Goal: Communication & Community: Answer question/provide support

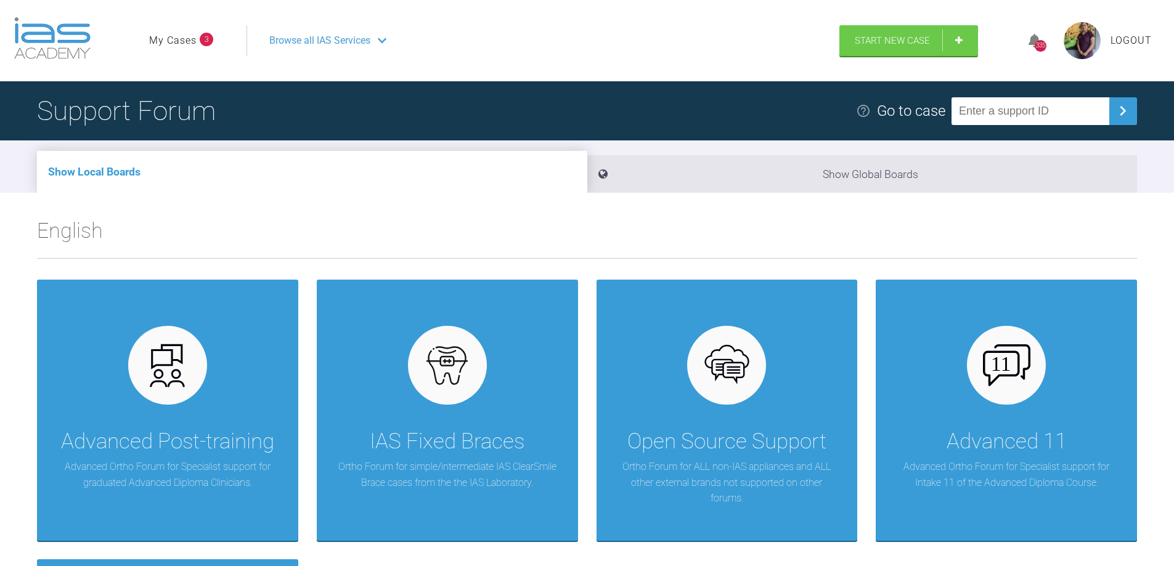
click at [189, 43] on link "My Cases" at bounding box center [172, 41] width 47 height 16
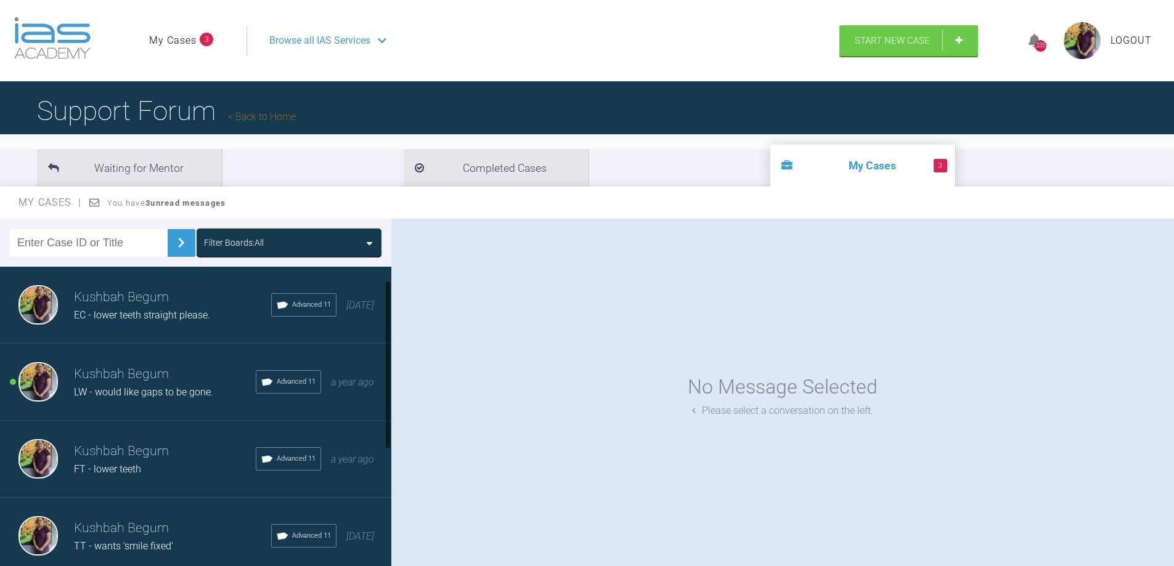
scroll to position [62, 0]
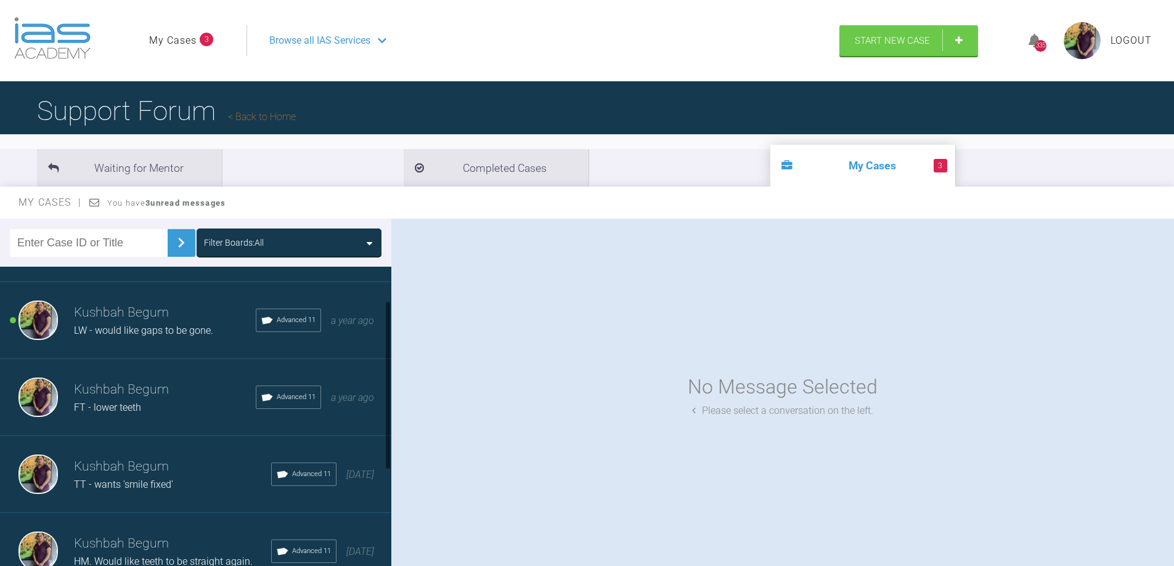
click at [147, 407] on div "FT - lower teeth" at bounding box center [165, 408] width 182 height 16
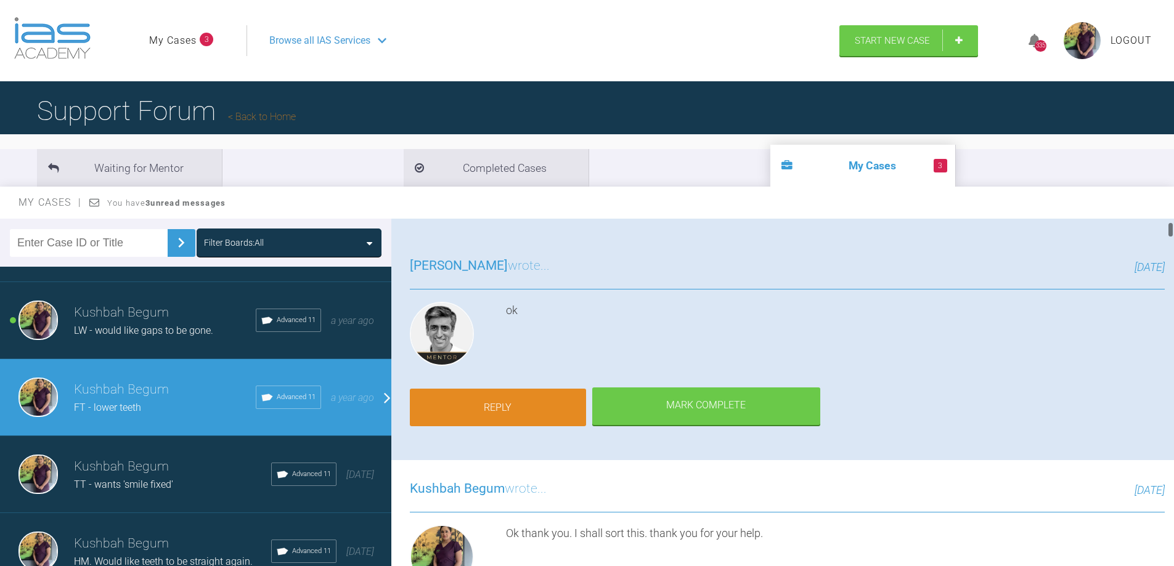
scroll to position [0, 0]
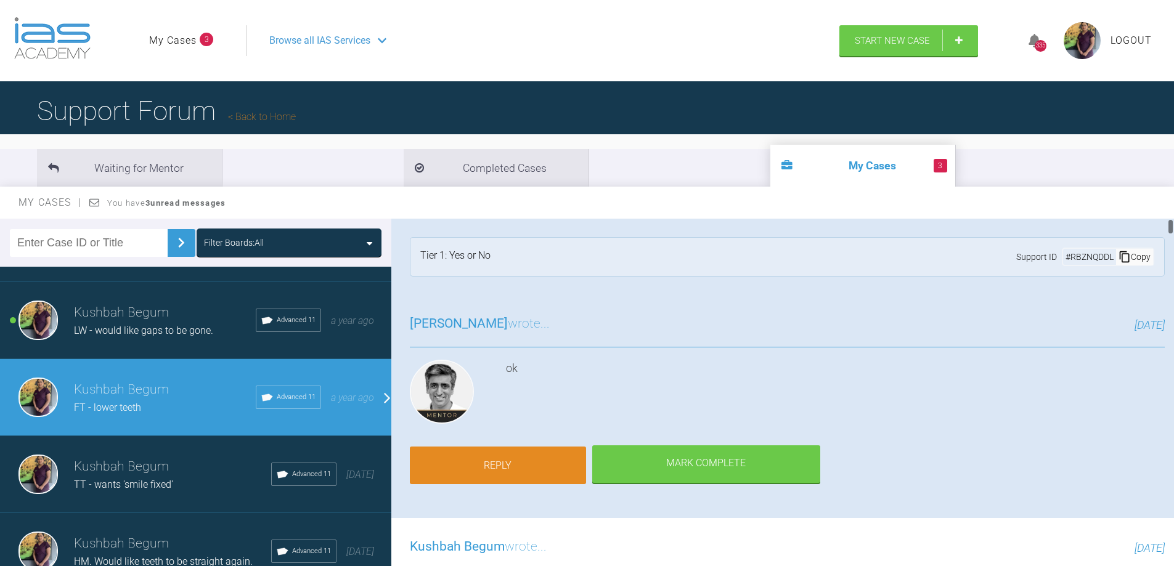
click at [494, 463] on link "Reply" at bounding box center [498, 466] width 176 height 38
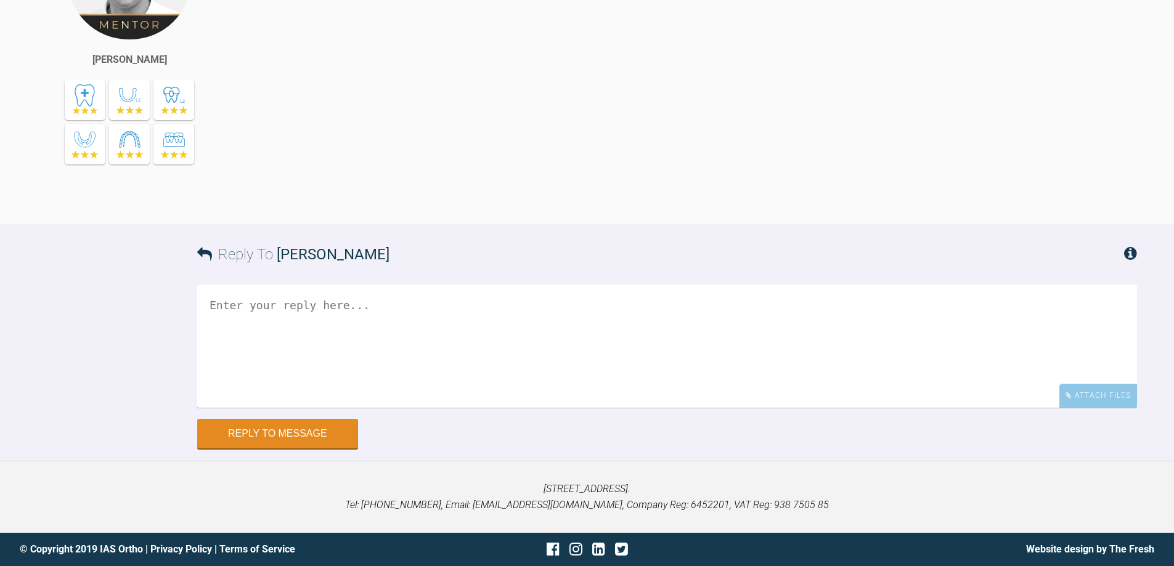
scroll to position [11791, 0]
click at [312, 328] on textarea at bounding box center [667, 346] width 940 height 123
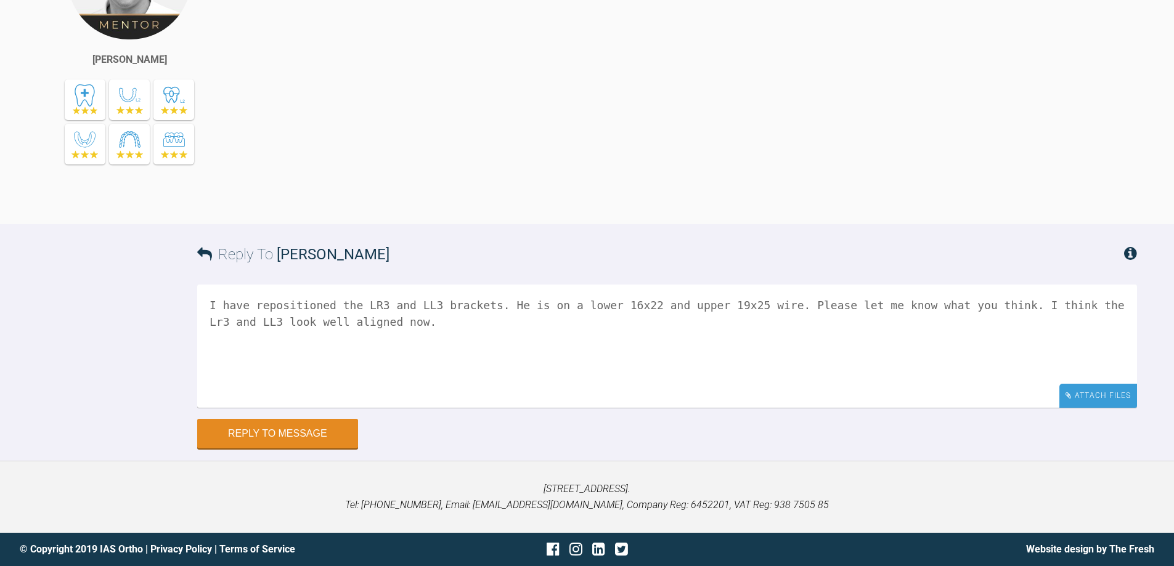
type textarea "I have repositioned the LR3 and LL3 brackets. He is on a lower 16x22 and upper …"
click at [1085, 402] on div "Attach Files" at bounding box center [1098, 396] width 78 height 24
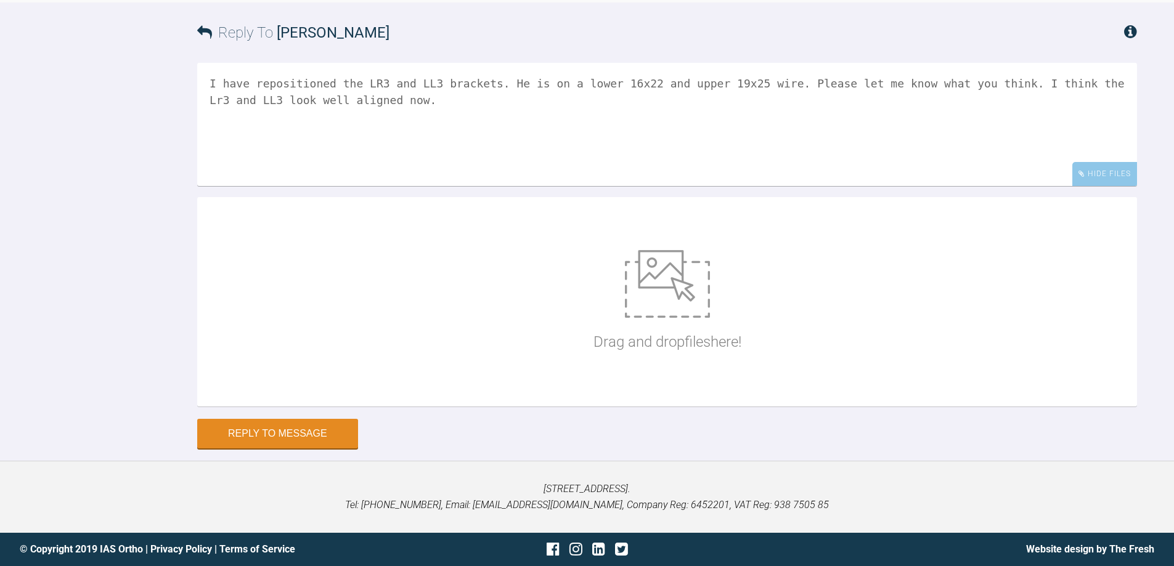
scroll to position [12013, 0]
click at [659, 331] on p "Drag and drop files here!" at bounding box center [667, 341] width 148 height 23
type input "C:\fakepath\DSC_0693.jpg"
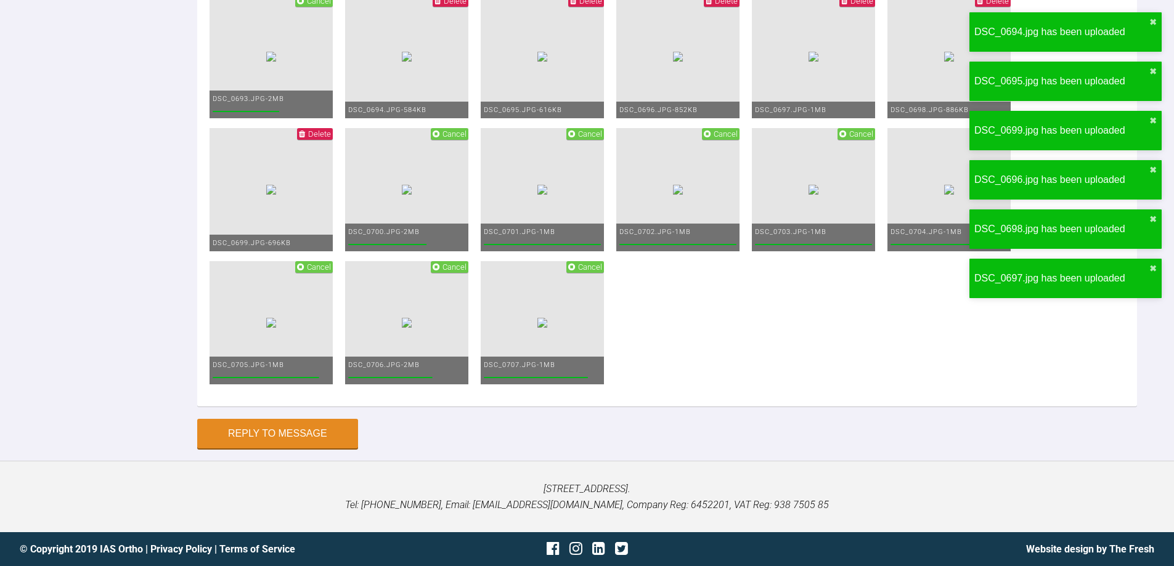
scroll to position [11761, 0]
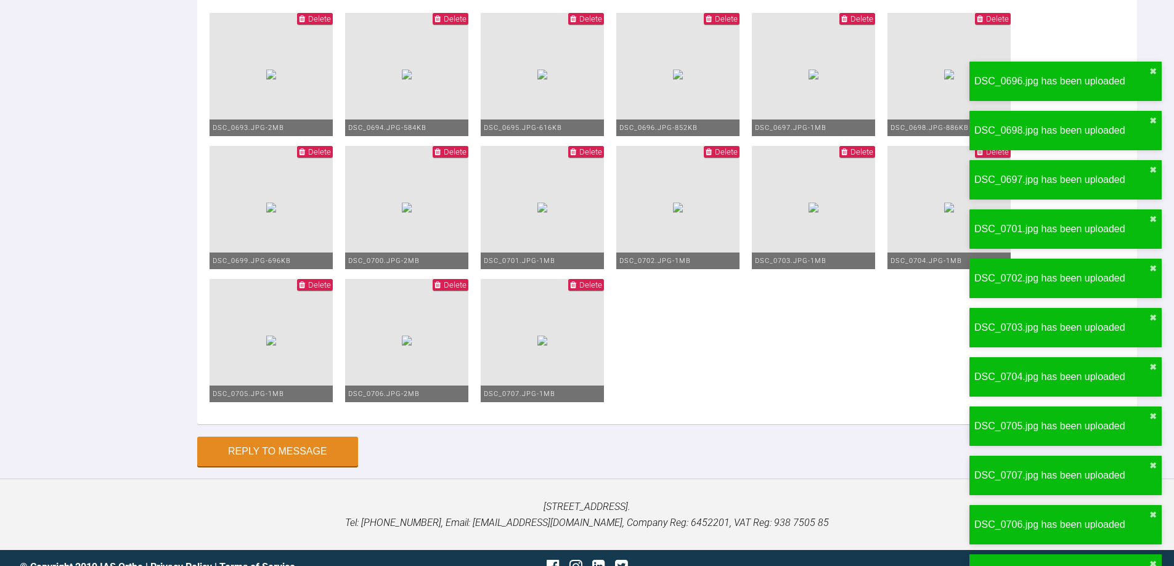
drag, startPoint x: 625, startPoint y: 333, endPoint x: 594, endPoint y: 333, distance: 30.8
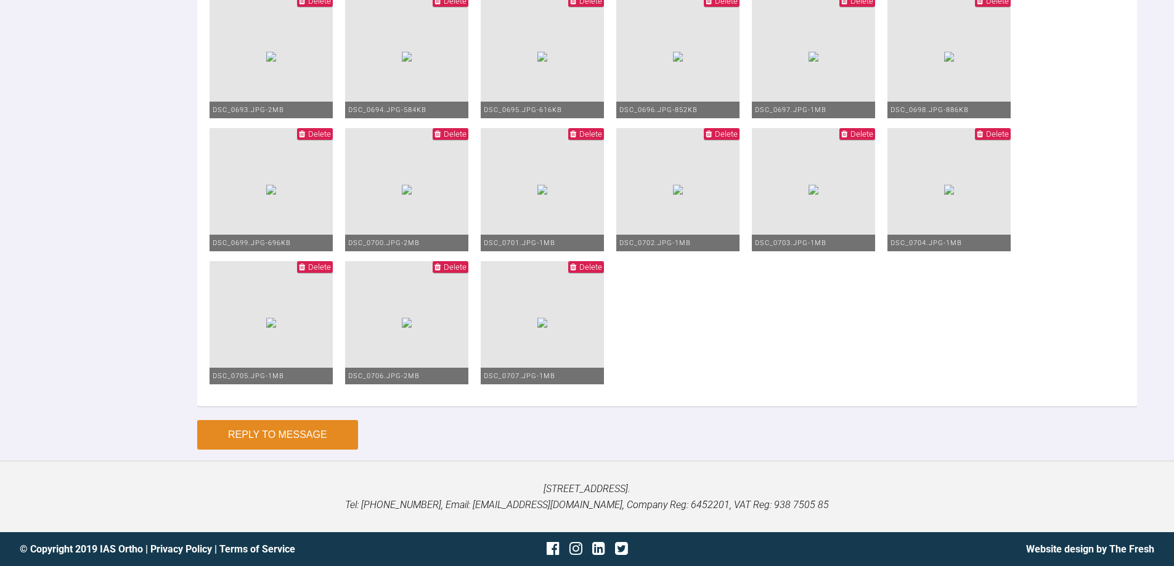
type textarea "I have repositioned the LR3 and LL3 brackets. He is on a lower 20x20 and upper …"
click at [271, 435] on button "Reply to Message" at bounding box center [277, 435] width 161 height 30
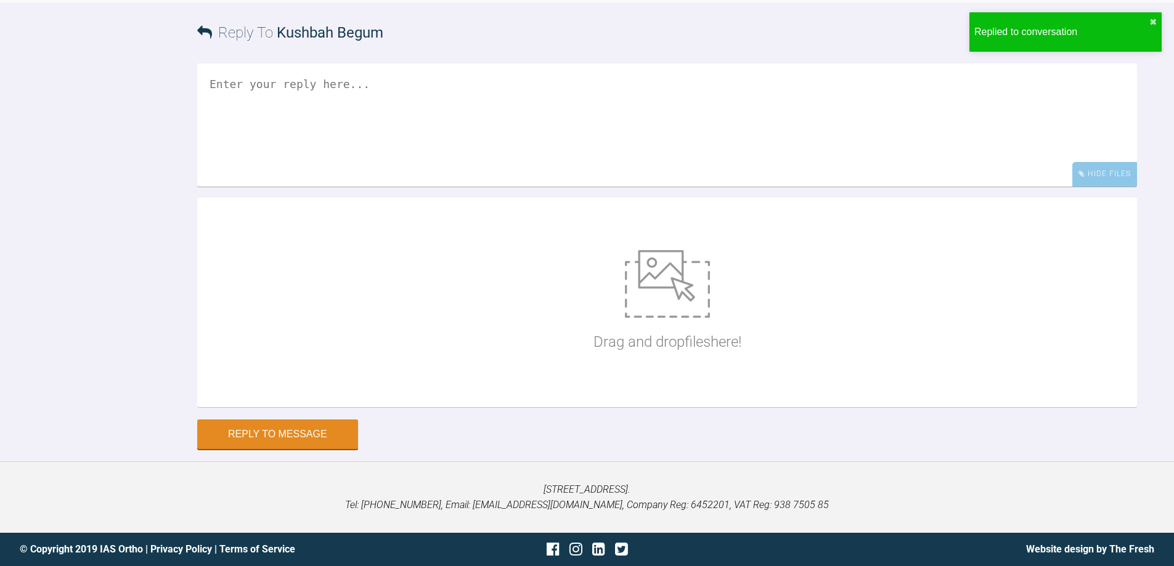
scroll to position [12003, 0]
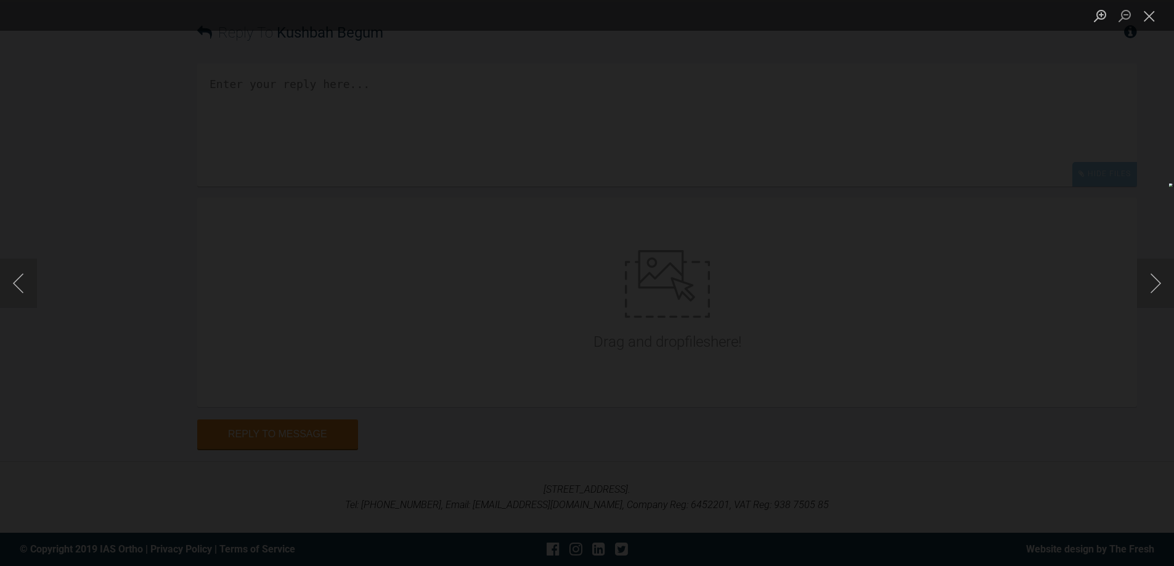
click at [1145, 23] on button "Close lightbox" at bounding box center [1149, 16] width 25 height 22
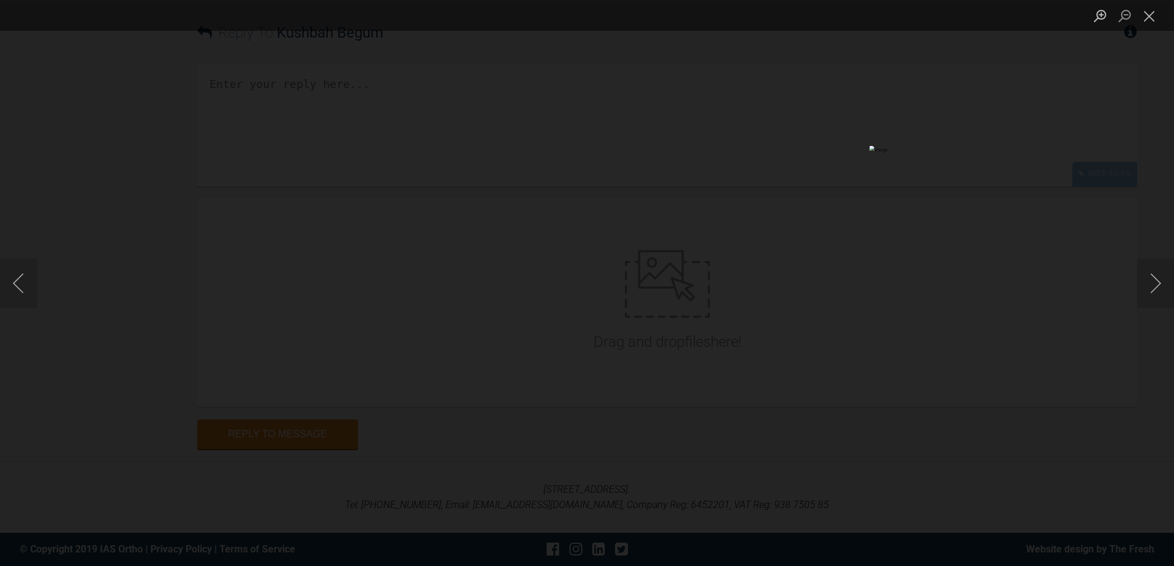
click at [534, 333] on img "Lightbox" at bounding box center [189, 283] width 689 height 332
click at [1154, 15] on button "Close lightbox" at bounding box center [1149, 16] width 25 height 22
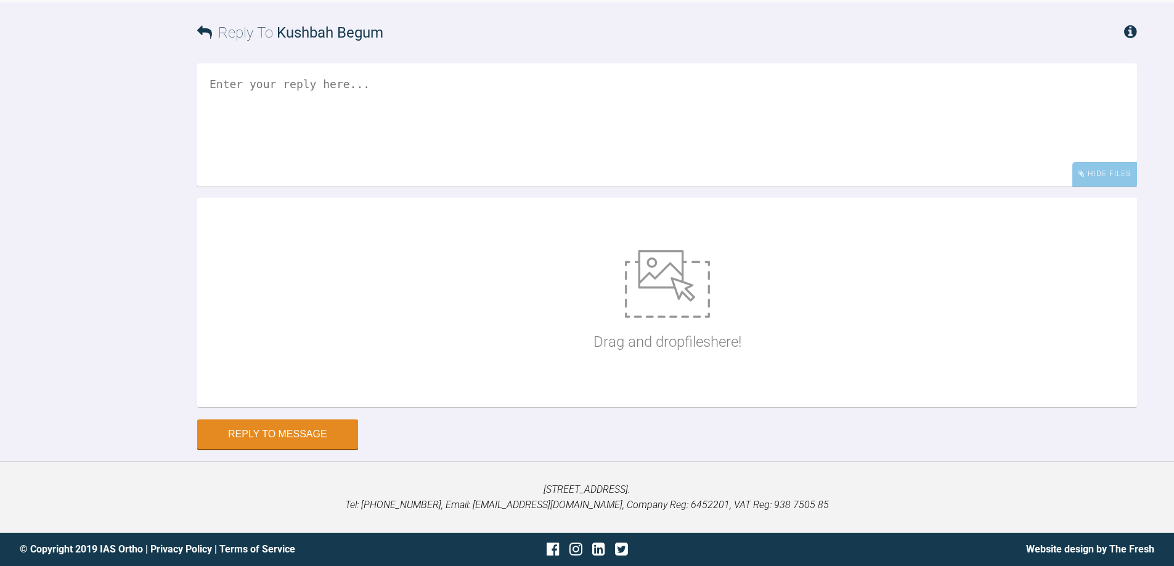
scroll to position [12064, 0]
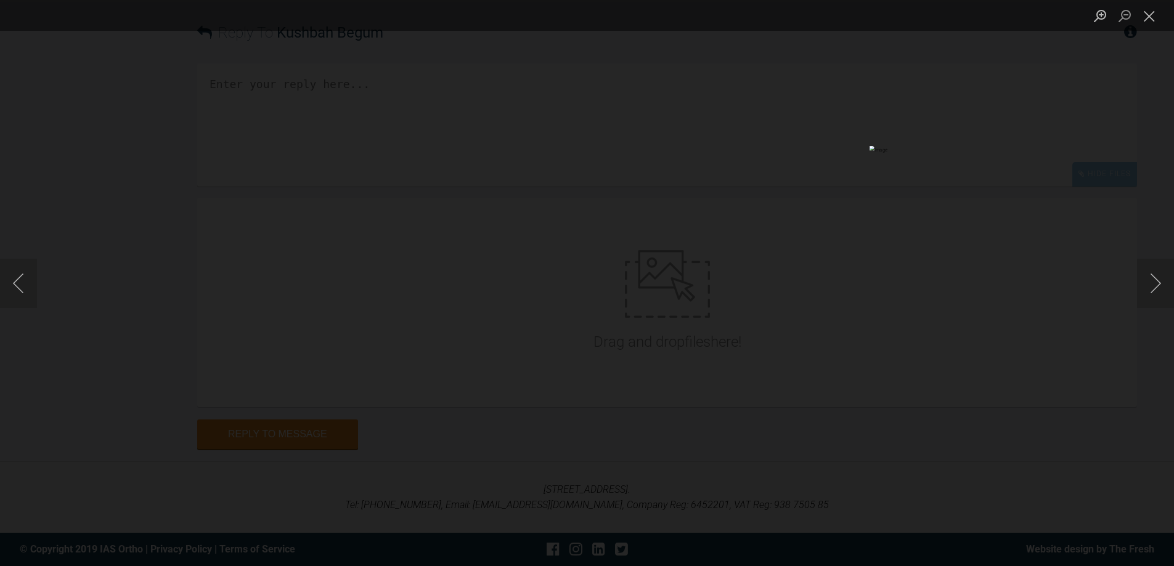
click at [534, 225] on img "Lightbox" at bounding box center [189, 283] width 689 height 332
click at [1146, 15] on button "Close lightbox" at bounding box center [1149, 16] width 25 height 22
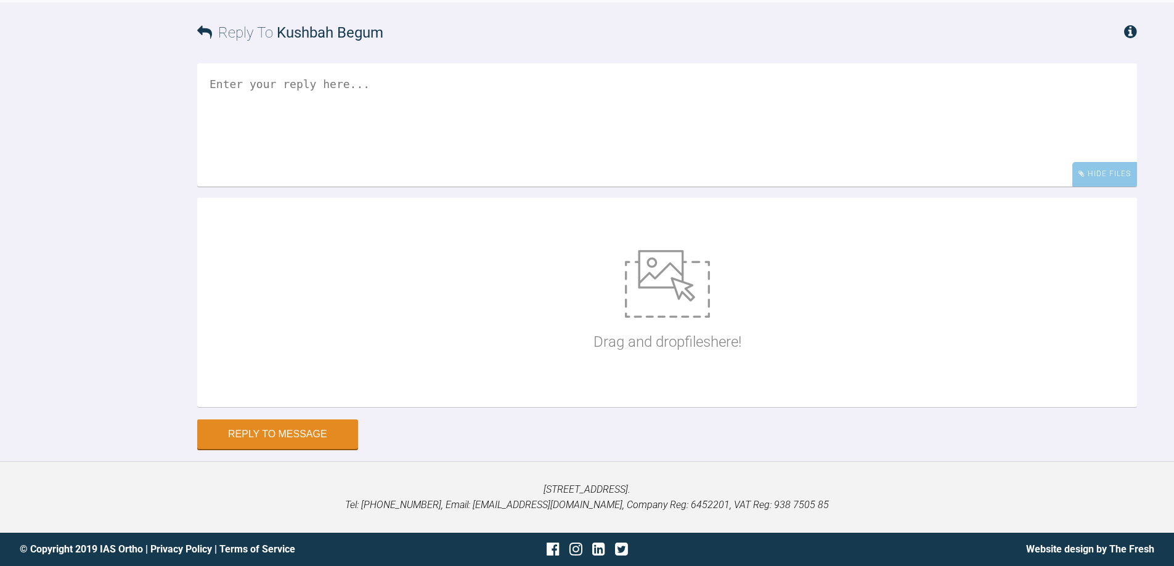
scroll to position [11922, 0]
